Goal: Task Accomplishment & Management: Use online tool/utility

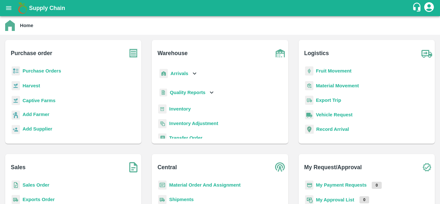
click at [32, 74] on p "Purchase Orders" at bounding box center [42, 70] width 39 height 7
click at [35, 73] on b "Purchase Orders" at bounding box center [42, 70] width 39 height 5
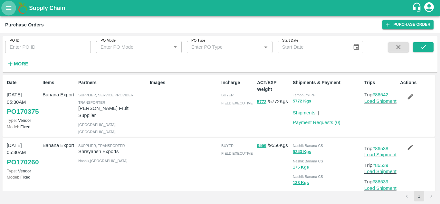
click at [7, 7] on icon "open drawer" at bounding box center [8, 8] width 7 height 7
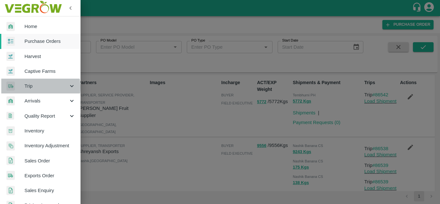
click at [30, 87] on span "Trip" at bounding box center [46, 85] width 44 height 7
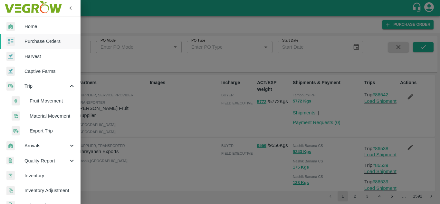
click at [43, 100] on span "Fruit Movement" at bounding box center [53, 100] width 46 height 7
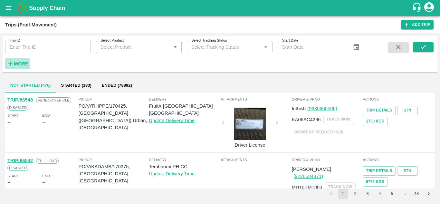
click at [21, 62] on strong "More" at bounding box center [21, 63] width 14 height 5
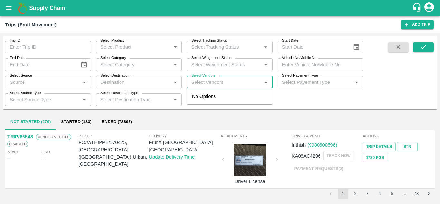
click at [197, 83] on input "Select Vendors" at bounding box center [224, 82] width 71 height 8
type input "a"
type input "A K"
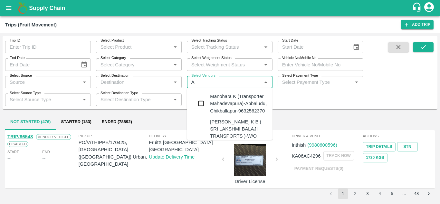
type input "A"
type input "A k F"
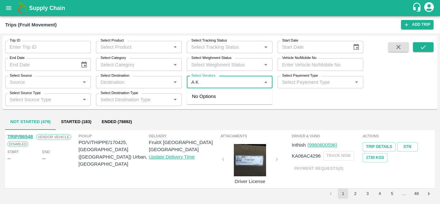
type input "A K F"
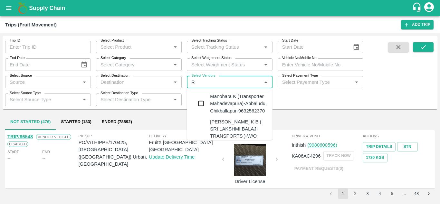
type input "RU"
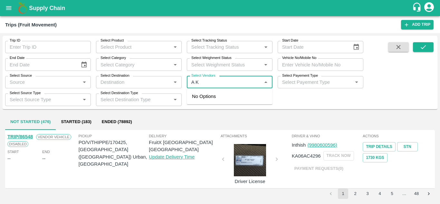
type input "A K"
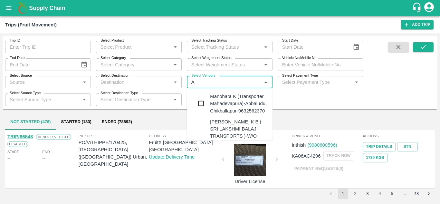
type input "A K"
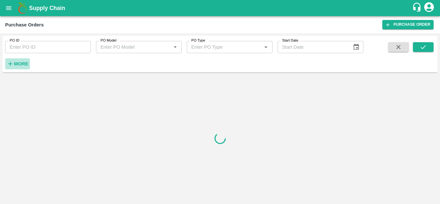
click at [16, 62] on strong "More" at bounding box center [21, 63] width 14 height 5
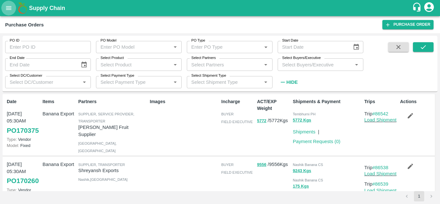
click at [10, 8] on icon "open drawer" at bounding box center [8, 8] width 5 height 4
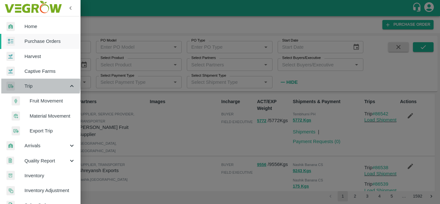
click at [34, 85] on span "Trip" at bounding box center [46, 85] width 44 height 7
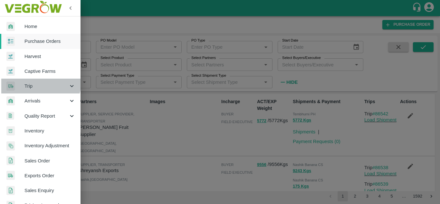
click at [30, 80] on div "Trip" at bounding box center [40, 86] width 81 height 15
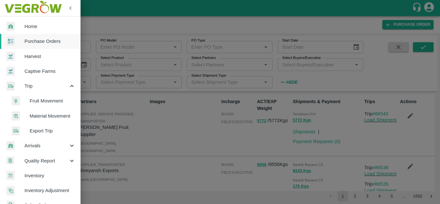
click at [45, 101] on span "Fruit Movement" at bounding box center [53, 100] width 46 height 7
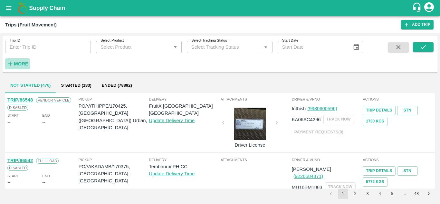
click at [17, 64] on strong "More" at bounding box center [21, 63] width 14 height 5
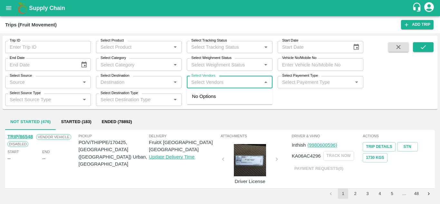
click at [205, 80] on input "Select Vendors" at bounding box center [224, 82] width 71 height 8
type input "A K"
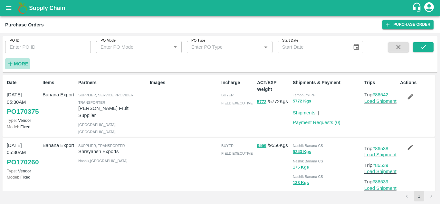
click at [17, 63] on strong "More" at bounding box center [21, 63] width 14 height 5
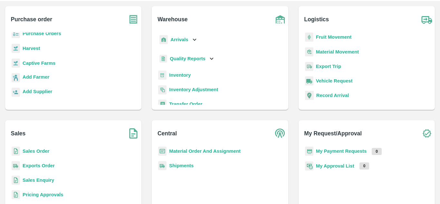
scroll to position [29, 0]
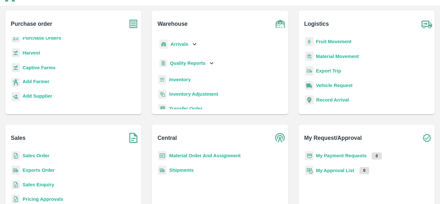
click at [325, 158] on b "My Payment Requests" at bounding box center [341, 155] width 51 height 5
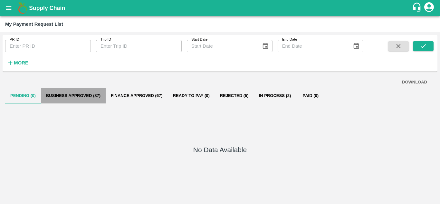
click at [84, 92] on button "Business Approved (87)" at bounding box center [73, 95] width 65 height 15
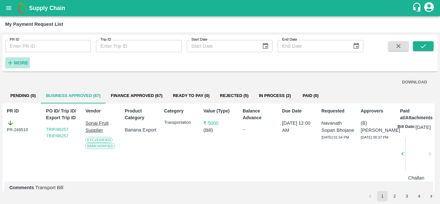
click at [17, 62] on strong "More" at bounding box center [21, 62] width 14 height 5
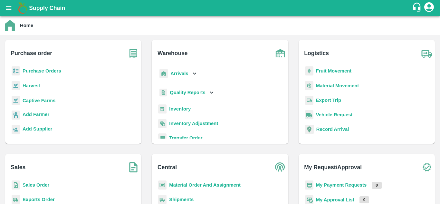
click at [328, 70] on b "Fruit Movement" at bounding box center [334, 70] width 36 height 5
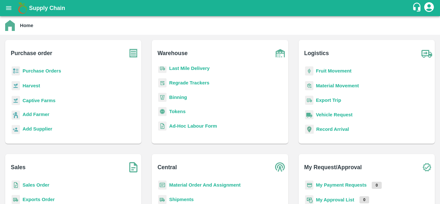
click at [325, 70] on b "Fruit Movement" at bounding box center [334, 70] width 36 height 5
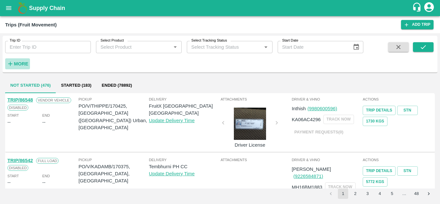
click at [22, 67] on h6 "More" at bounding box center [21, 64] width 14 height 8
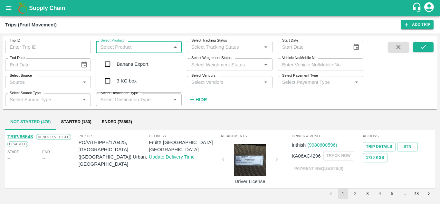
click at [123, 47] on input "Select Product" at bounding box center [133, 47] width 71 height 8
click at [126, 62] on div "Banana Export" at bounding box center [133, 64] width 32 height 7
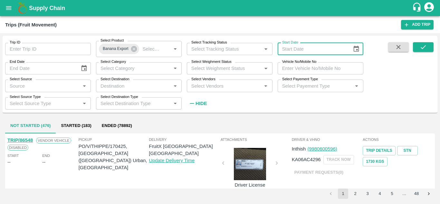
type input "DD/MM/YYYY"
click at [290, 49] on input "DD/MM/YYYY" at bounding box center [313, 49] width 70 height 12
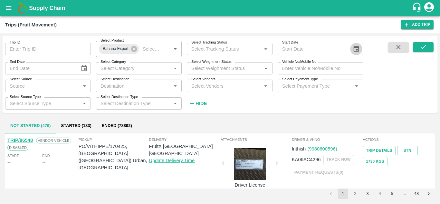
click at [358, 48] on icon "Choose date" at bounding box center [356, 48] width 7 height 7
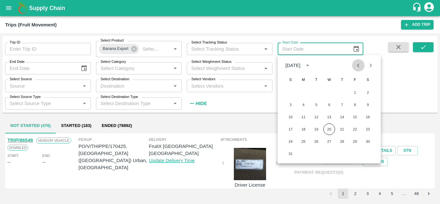
click at [358, 65] on icon "Previous month" at bounding box center [358, 65] width 7 height 7
click at [314, 91] on button "1" at bounding box center [316, 93] width 12 height 12
type input "01/07/2025"
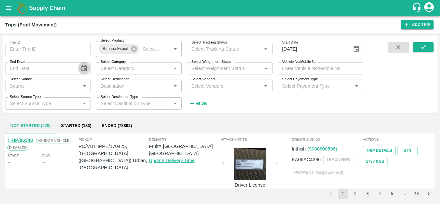
click at [83, 67] on icon "Choose date" at bounding box center [84, 68] width 7 height 7
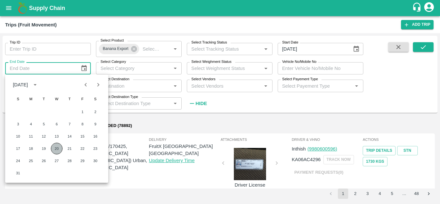
click at [55, 147] on button "20" at bounding box center [57, 149] width 12 height 12
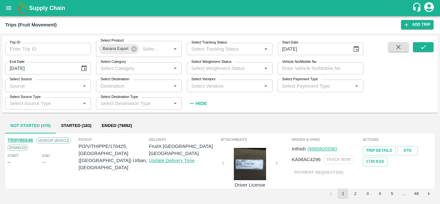
type input "20/08/2025"
click at [148, 68] on input "Select Category" at bounding box center [133, 68] width 71 height 8
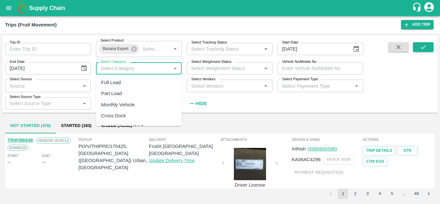
click at [148, 68] on input "Select Category" at bounding box center [133, 68] width 71 height 8
click at [133, 72] on input "Select Category" at bounding box center [133, 68] width 71 height 8
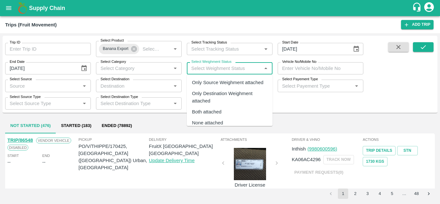
click at [217, 69] on input "Select Weighment Status" at bounding box center [224, 68] width 71 height 8
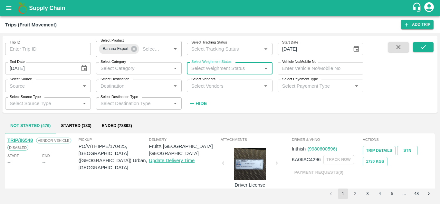
click at [217, 69] on input "Select Weighment Status" at bounding box center [224, 68] width 71 height 8
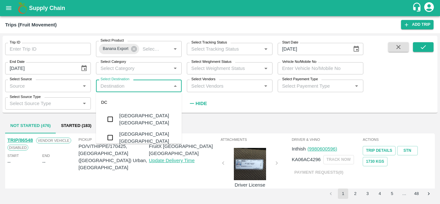
click at [119, 85] on input "Select Destination" at bounding box center [133, 85] width 71 height 8
click at [59, 91] on div "Select Source   *" at bounding box center [48, 86] width 86 height 12
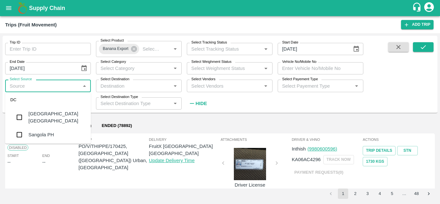
scroll to position [19, 0]
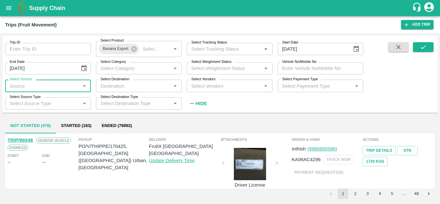
click at [18, 84] on input "Select Source" at bounding box center [42, 85] width 71 height 8
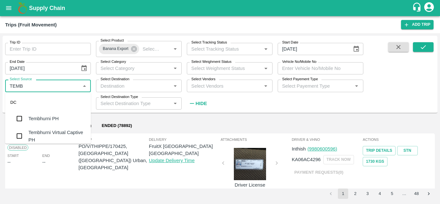
type input "TEMBH"
click at [40, 117] on div "Tembhurni PH" at bounding box center [43, 118] width 30 height 7
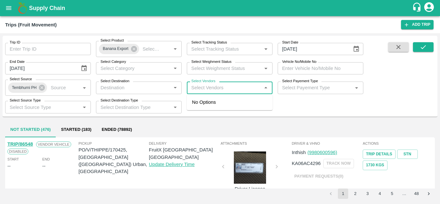
click at [200, 88] on input "Select Vendors" at bounding box center [224, 87] width 71 height 8
type input "A K"
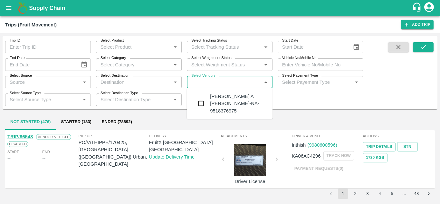
click at [207, 80] on input "Select Vendors" at bounding box center [224, 82] width 71 height 8
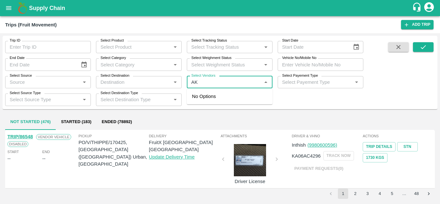
type input "A K"
click at [199, 81] on input "Select Vendors" at bounding box center [224, 82] width 71 height 8
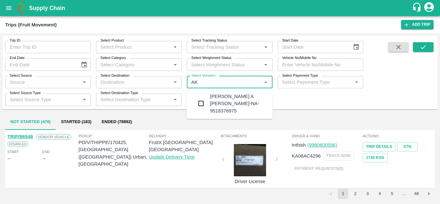
click at [210, 85] on input "Select Vendors" at bounding box center [224, 82] width 71 height 8
type input "A"
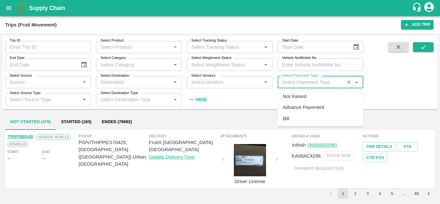
click at [291, 83] on input "Select Payement Type" at bounding box center [311, 82] width 63 height 8
click at [288, 95] on div "Not Raised" at bounding box center [295, 96] width 24 height 7
type input "Not Raised"
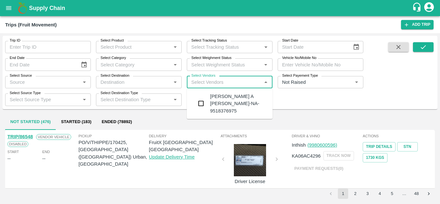
click at [201, 80] on input "Select Vendors" at bounding box center [224, 82] width 71 height 8
type input "A K"
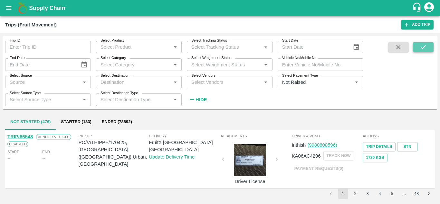
click at [425, 45] on icon "submit" at bounding box center [423, 46] width 7 height 7
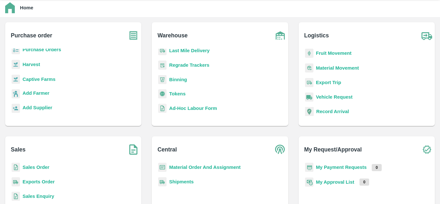
scroll to position [3, 0]
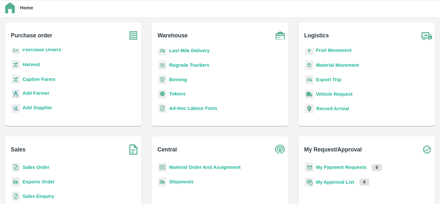
click at [334, 50] on b "Fruit Movement" at bounding box center [334, 50] width 36 height 5
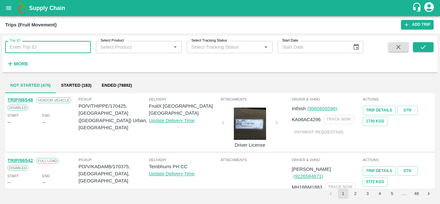
click at [27, 44] on input "Trip ID" at bounding box center [48, 47] width 86 height 12
click at [19, 47] on input "Trip ID" at bounding box center [48, 47] width 86 height 12
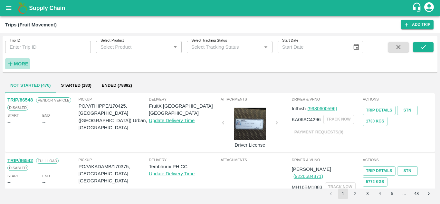
click at [17, 65] on strong "More" at bounding box center [21, 63] width 14 height 5
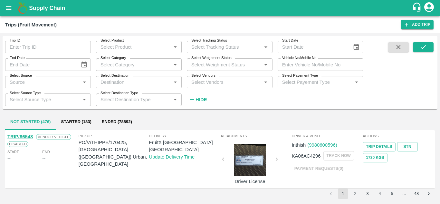
click at [193, 78] on label "Select Vendors" at bounding box center [203, 75] width 24 height 5
click at [193, 78] on input "Select Vendors" at bounding box center [224, 82] width 71 height 8
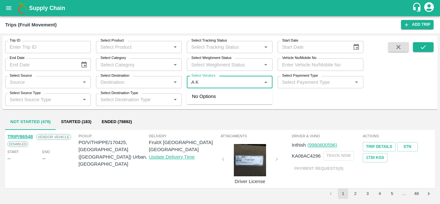
type input "A K"
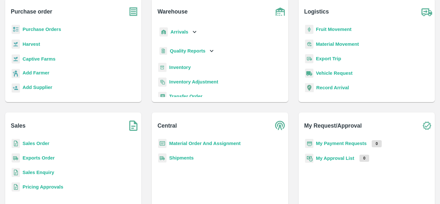
scroll to position [3, 0]
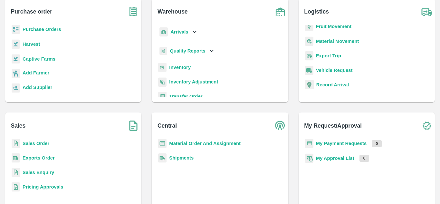
click at [336, 28] on b "Fruit Movement" at bounding box center [334, 26] width 36 height 5
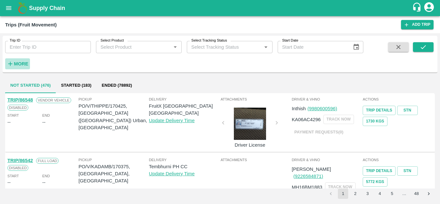
click at [17, 64] on strong "More" at bounding box center [21, 63] width 14 height 5
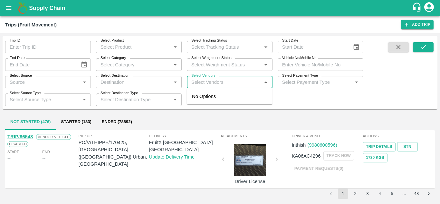
click at [206, 83] on input "Select Vendors" at bounding box center [224, 82] width 71 height 8
type input "AK"
click at [197, 85] on input "Select Vendors" at bounding box center [224, 82] width 71 height 8
type input "AK"
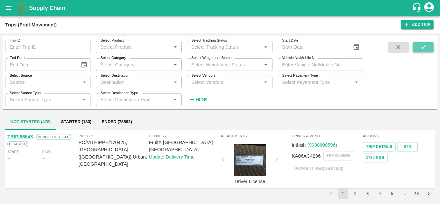
click at [418, 49] on button "submit" at bounding box center [423, 47] width 21 height 10
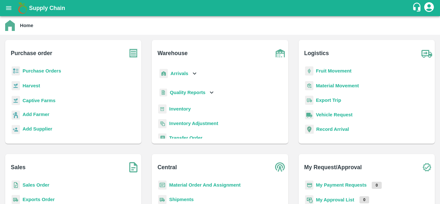
click at [325, 71] on b "Fruit Movement" at bounding box center [334, 70] width 36 height 5
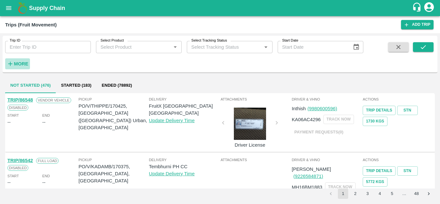
click at [16, 66] on strong "More" at bounding box center [21, 63] width 14 height 5
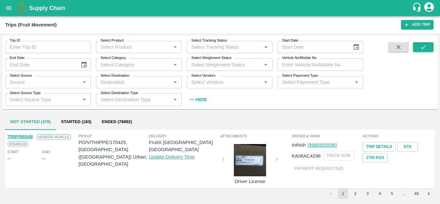
click at [204, 87] on div "Select Vendors   *" at bounding box center [230, 82] width 86 height 12
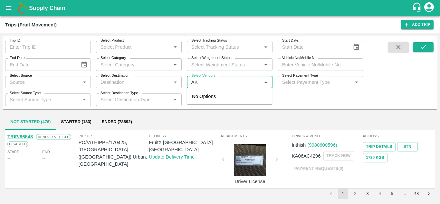
type input "AK F"
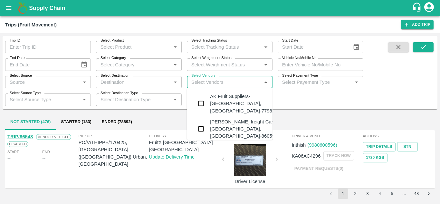
click at [243, 101] on div "AK Fruit Suppliers-Kandar, Solapur-7798134329" at bounding box center [249, 104] width 78 height 22
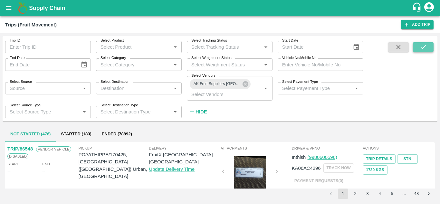
click at [426, 45] on icon "submit" at bounding box center [423, 46] width 7 height 7
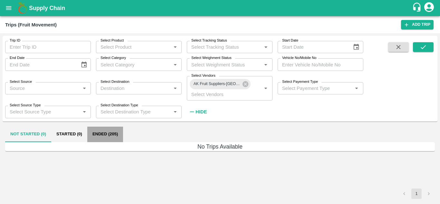
click at [103, 134] on button "Ended (205)" at bounding box center [105, 134] width 36 height 15
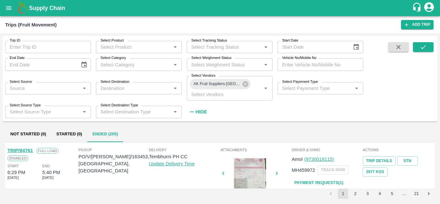
scroll to position [59, 0]
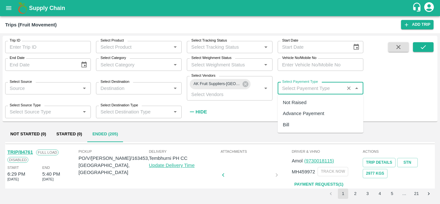
click at [312, 90] on input "Select Payement Type" at bounding box center [311, 88] width 63 height 8
click at [291, 100] on div "Not Raised" at bounding box center [295, 102] width 24 height 7
type input "Not Raised"
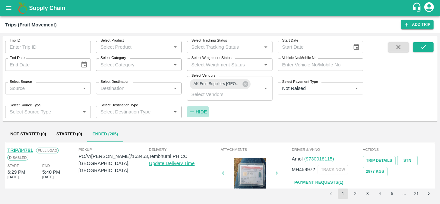
click at [200, 113] on strong "Hide" at bounding box center [201, 111] width 11 height 5
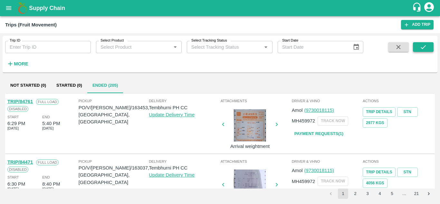
click at [421, 45] on icon "submit" at bounding box center [423, 46] width 7 height 7
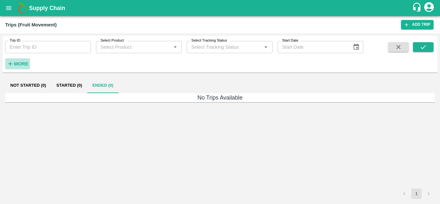
click at [20, 65] on strong "More" at bounding box center [21, 63] width 14 height 5
